Goal: Information Seeking & Learning: Learn about a topic

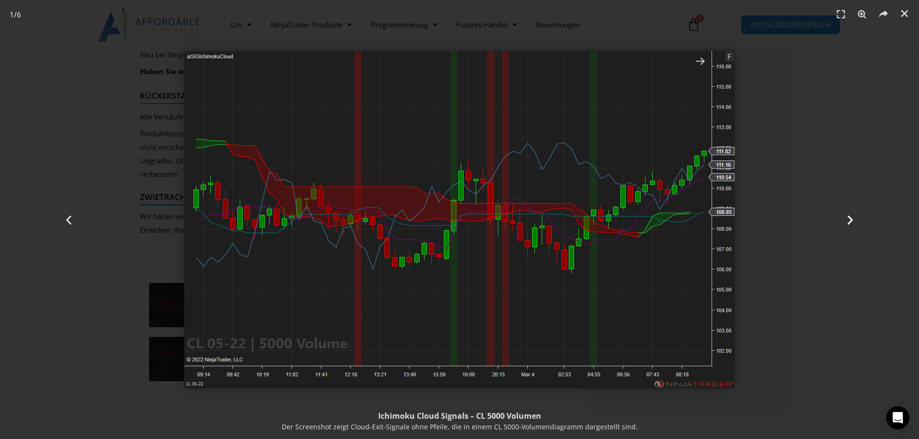
click at [867, 325] on div "Nächste" at bounding box center [850, 219] width 138 height 439
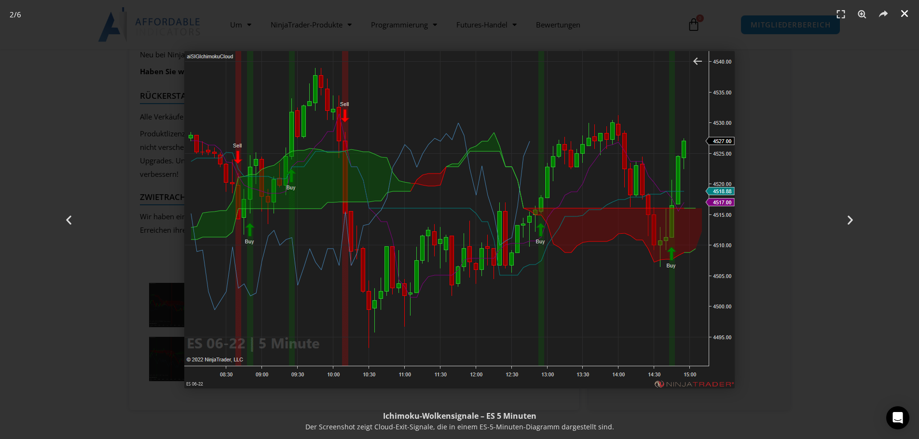
click at [905, 15] on icon "Schließen (Esc)" at bounding box center [905, 14] width 10 height 10
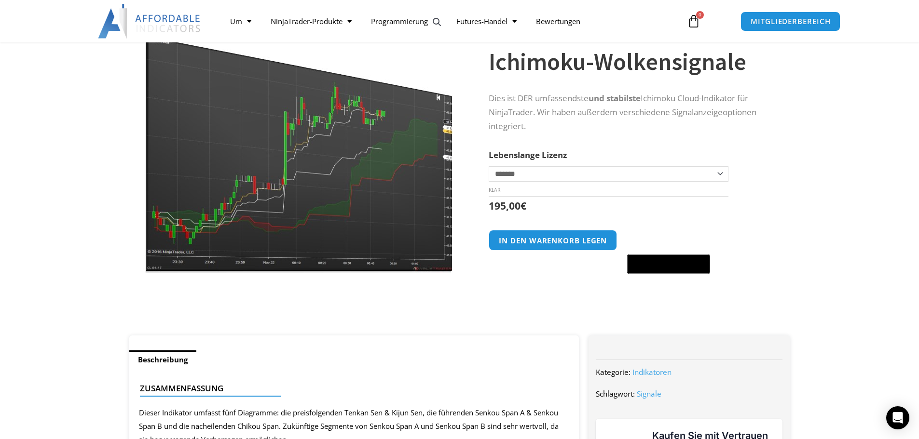
scroll to position [48, 0]
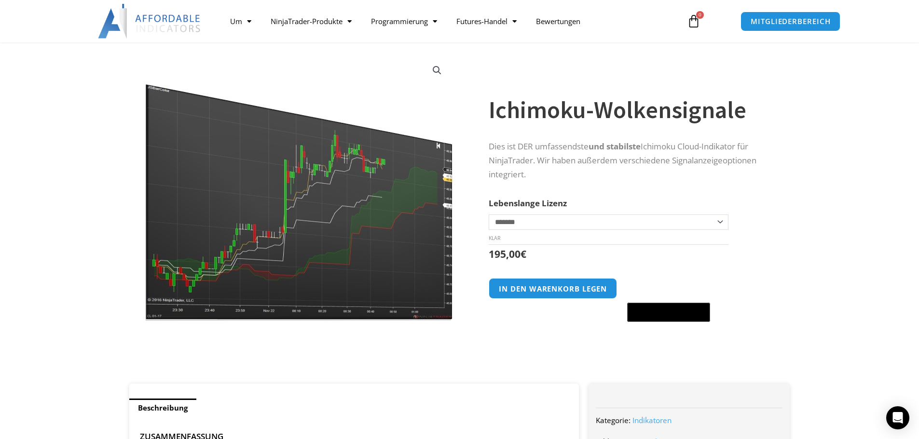
click at [289, 223] on img at bounding box center [298, 188] width 310 height 267
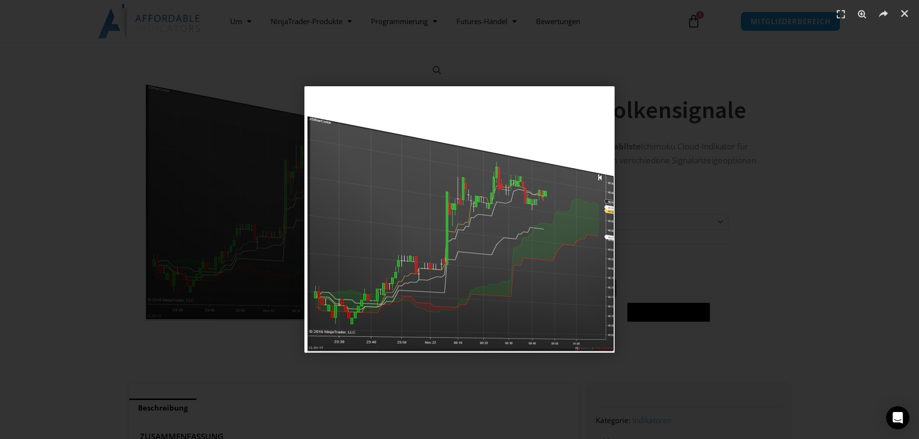
click at [445, 242] on img "1 / 1" at bounding box center [459, 219] width 310 height 267
click at [810, 232] on div "1 / 1" at bounding box center [459, 220] width 851 height 372
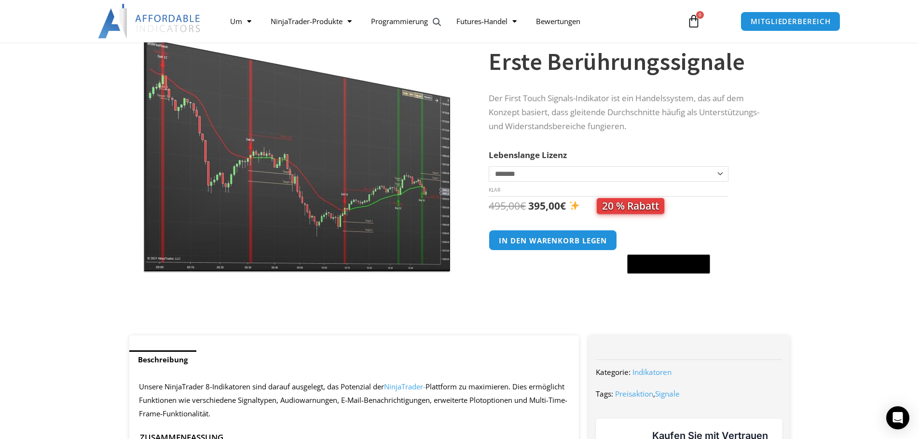
scroll to position [48, 0]
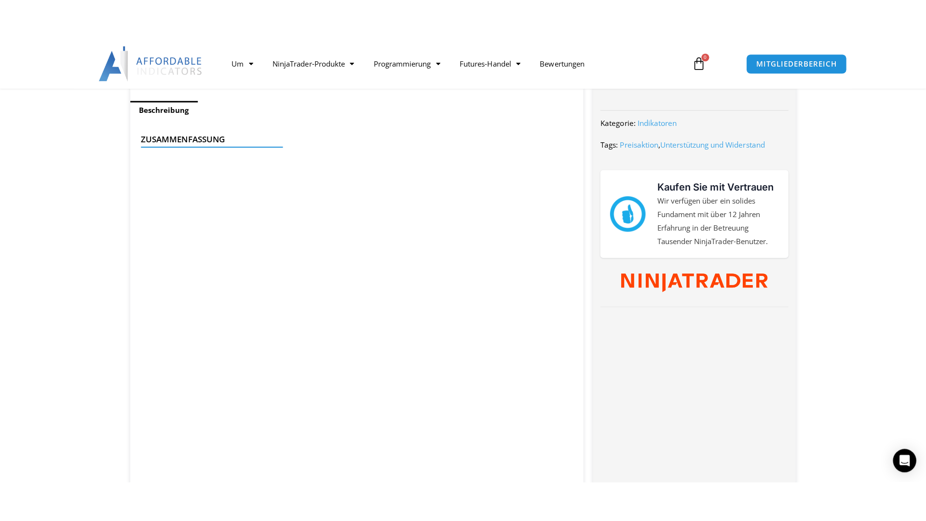
scroll to position [434, 0]
